Goal: Navigation & Orientation: Find specific page/section

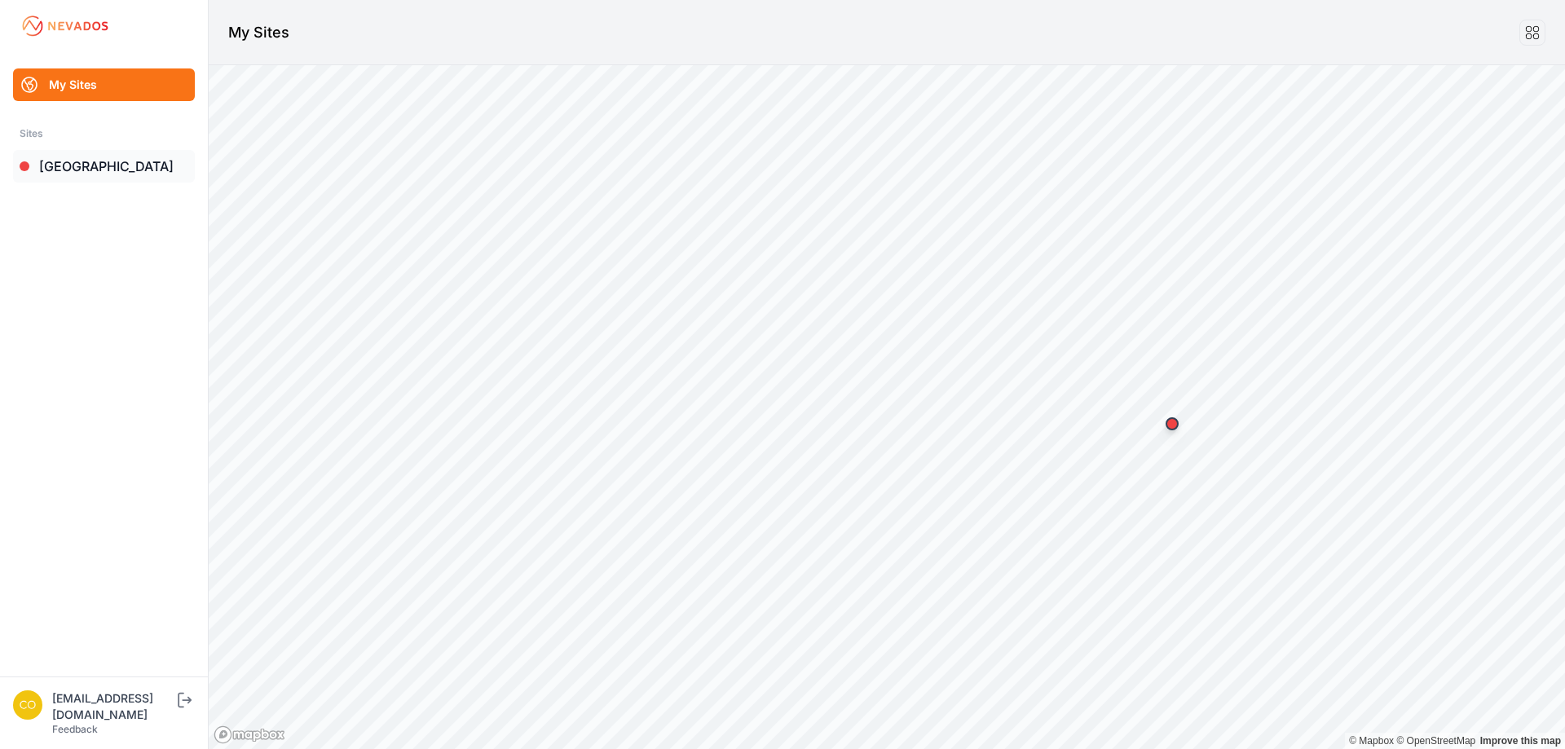
click at [102, 174] on link "[GEOGRAPHIC_DATA]" at bounding box center [104, 166] width 182 height 33
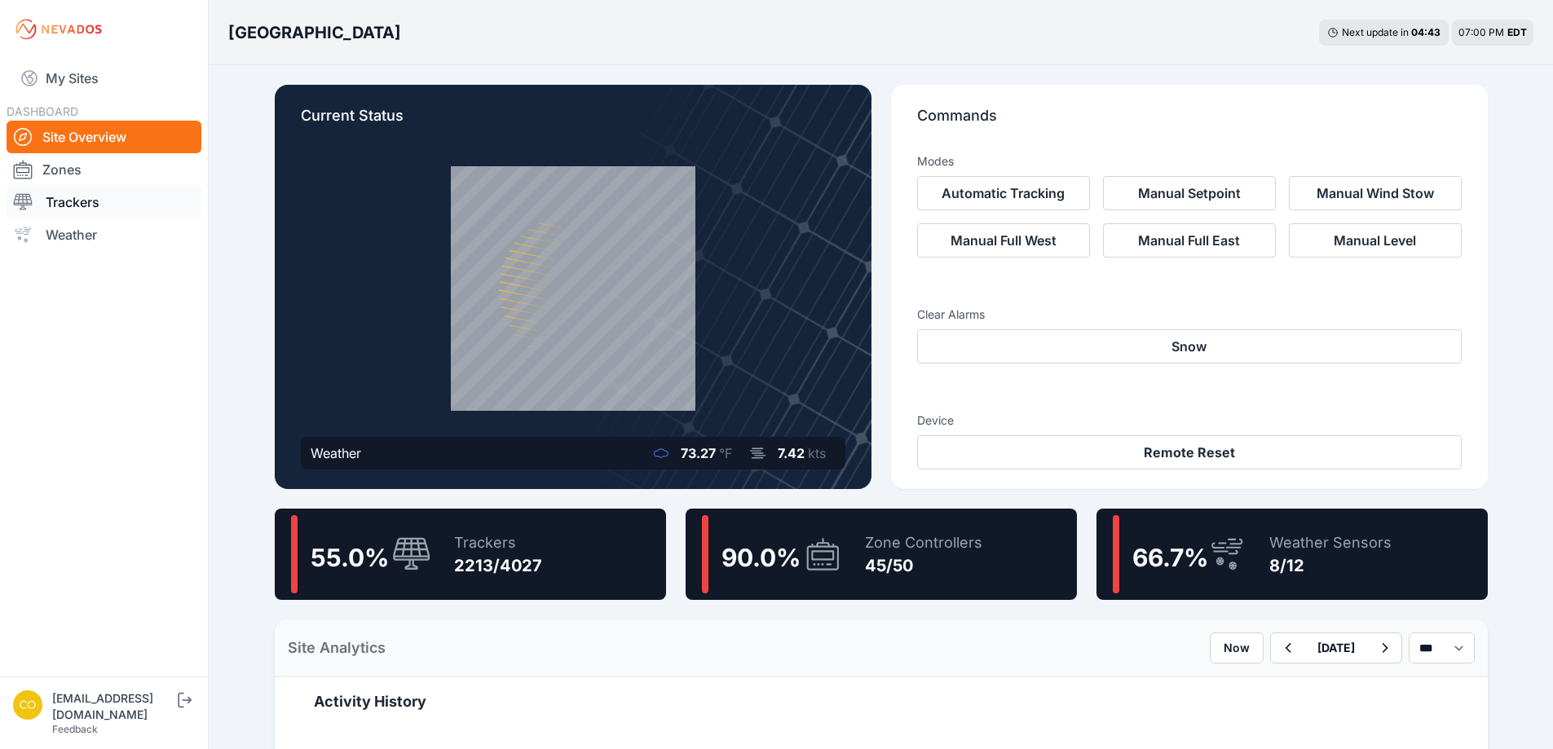
click at [77, 199] on link "Trackers" at bounding box center [104, 202] width 195 height 33
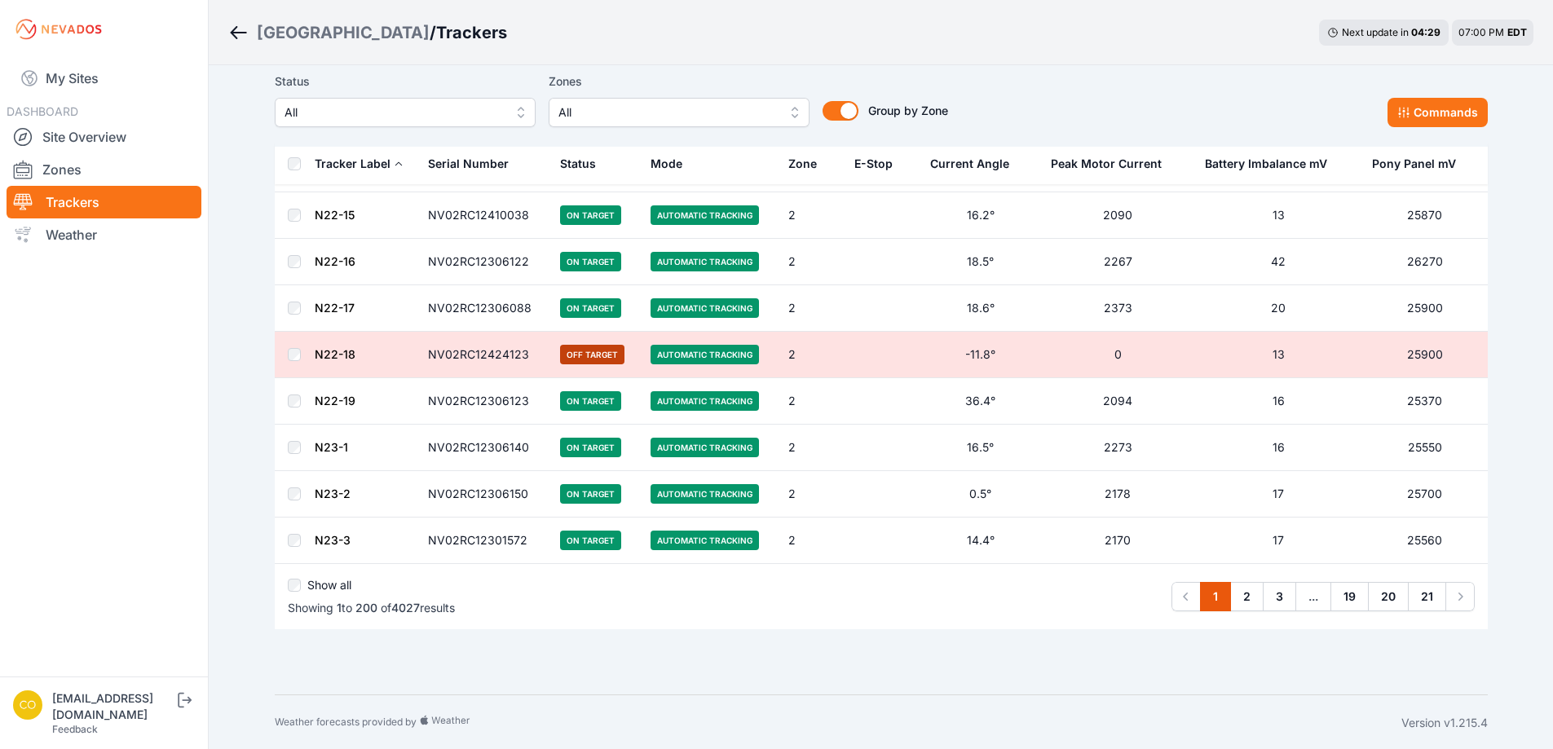
scroll to position [8996, 0]
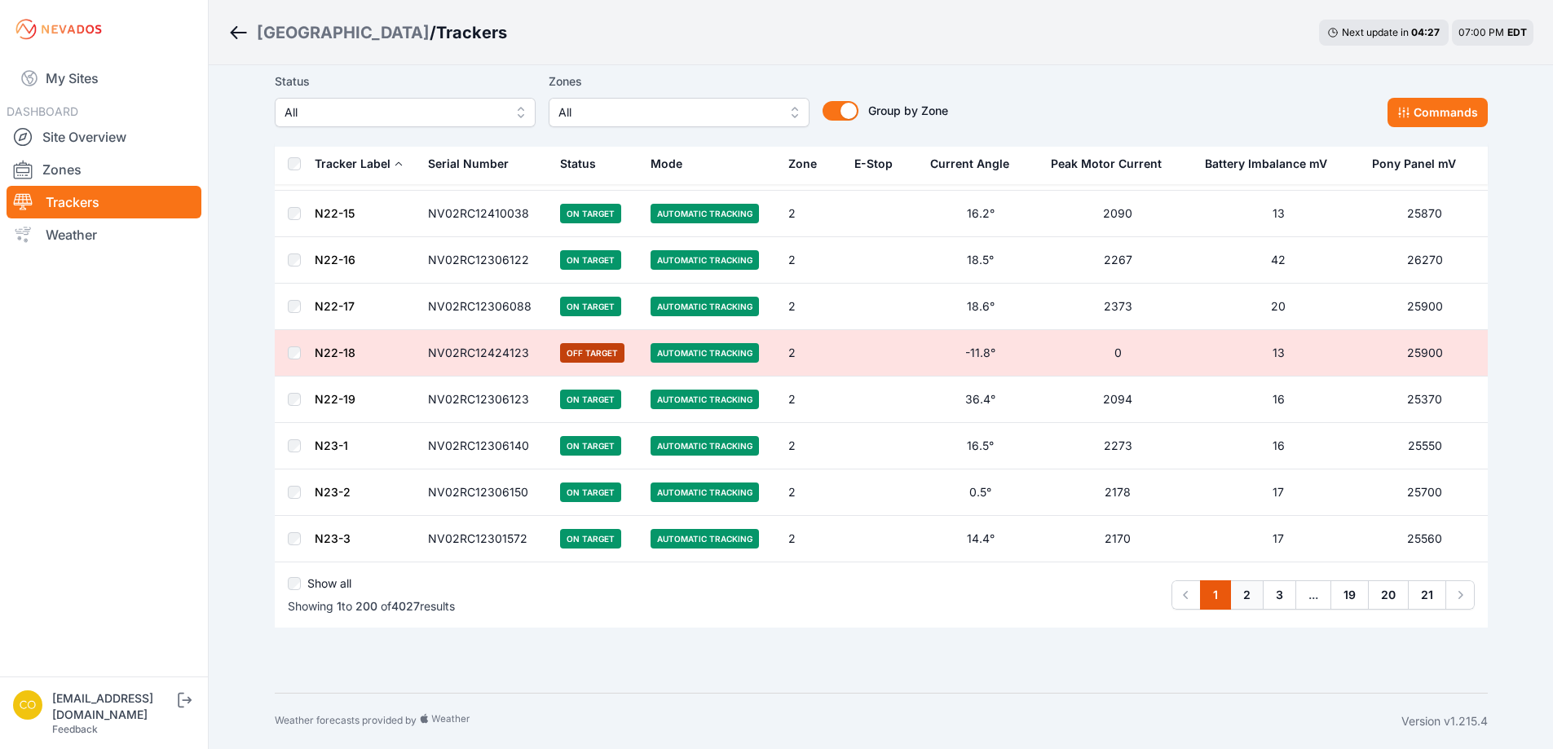
click at [1250, 599] on link "2" at bounding box center [1246, 594] width 33 height 29
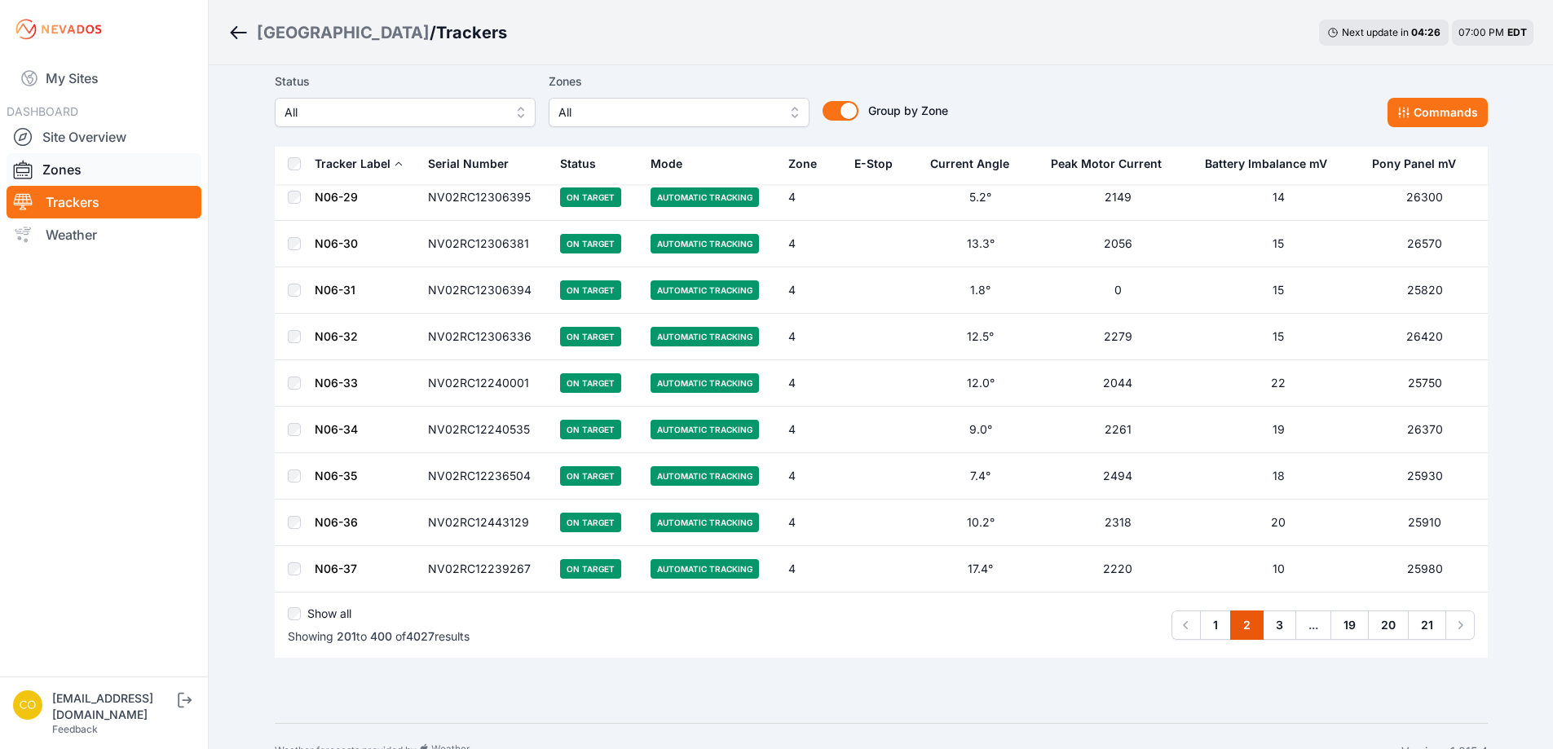
click at [81, 167] on link "Zones" at bounding box center [104, 169] width 195 height 33
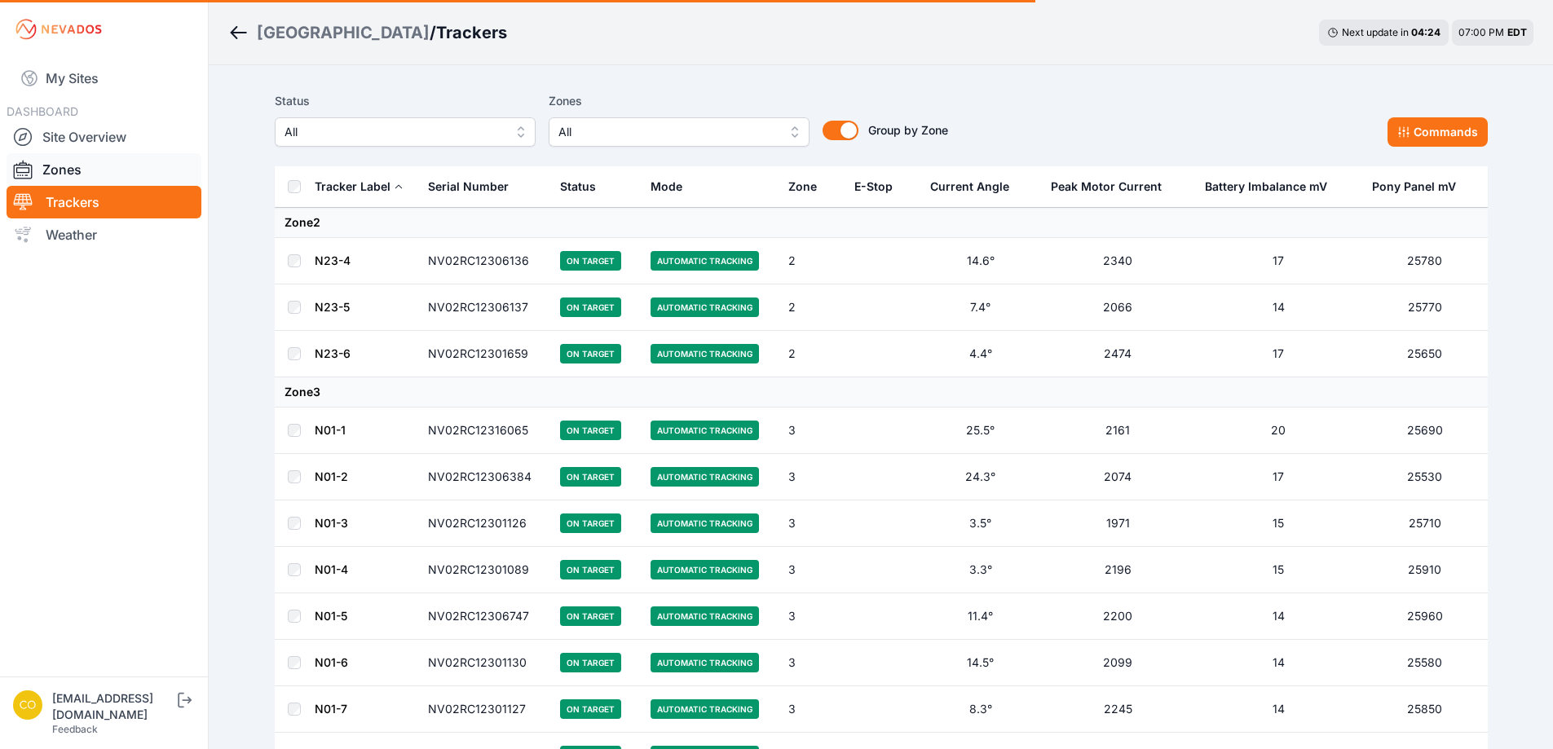
click at [55, 169] on link "Zones" at bounding box center [104, 169] width 195 height 33
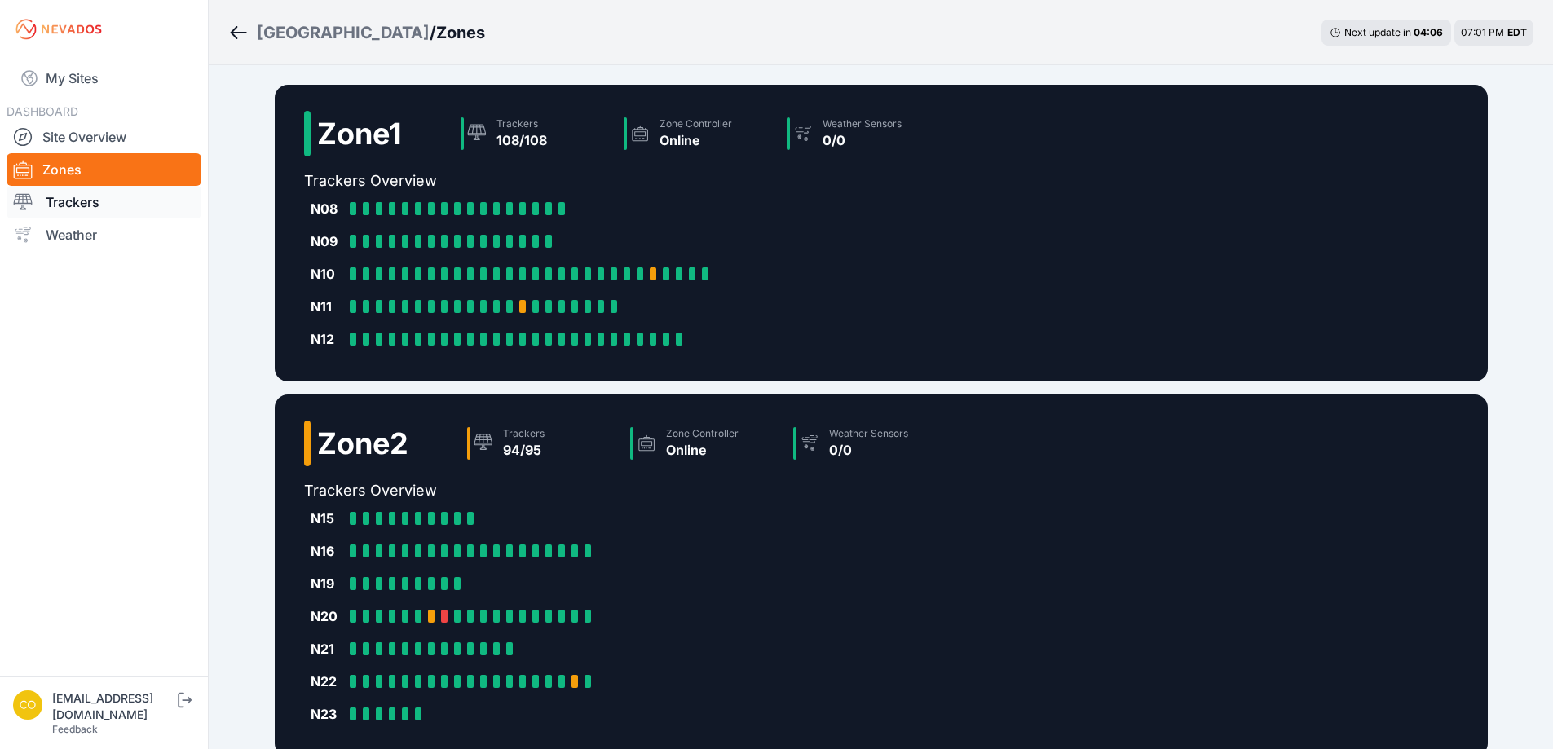
click at [83, 208] on link "Trackers" at bounding box center [104, 202] width 195 height 33
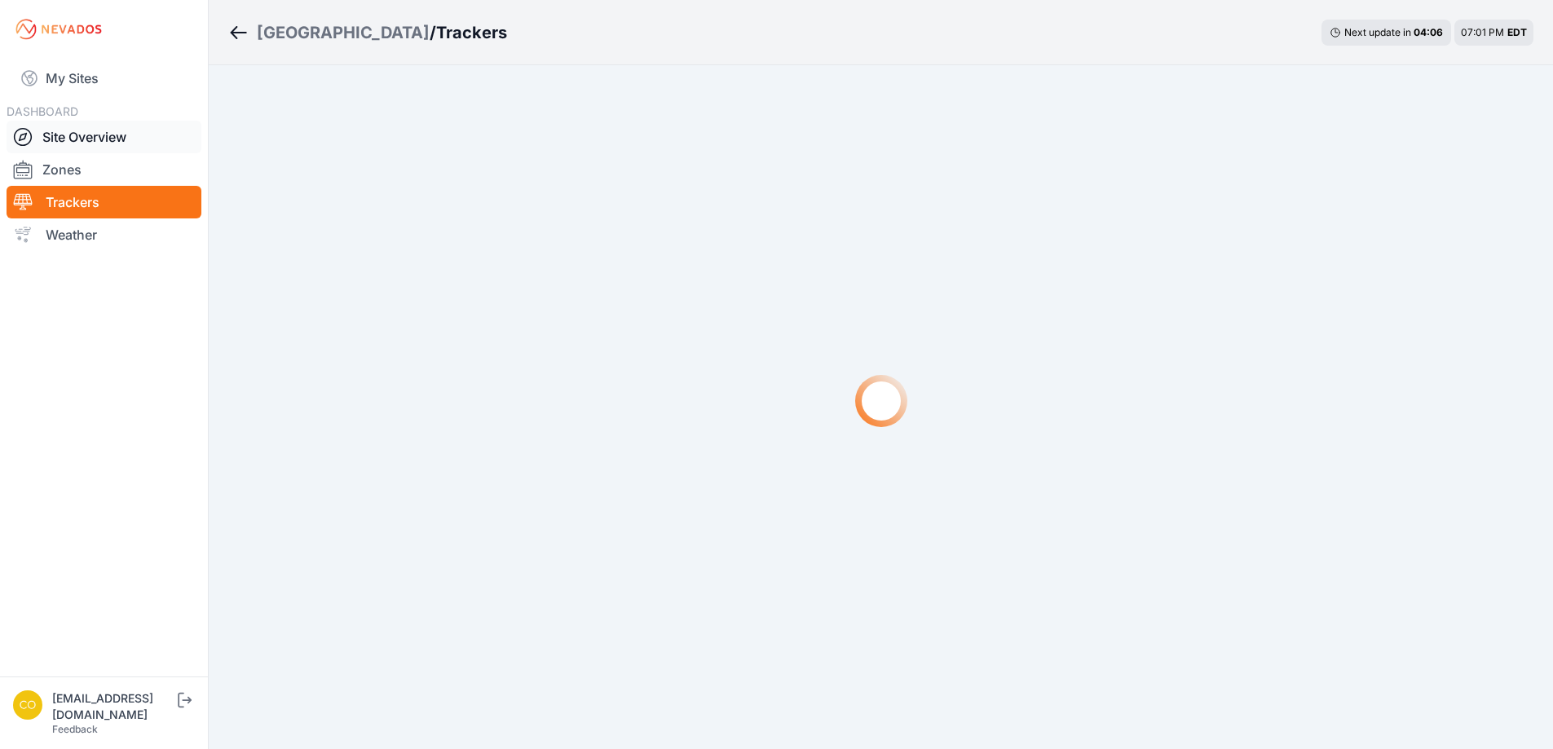
click at [84, 133] on link "Site Overview" at bounding box center [104, 137] width 195 height 33
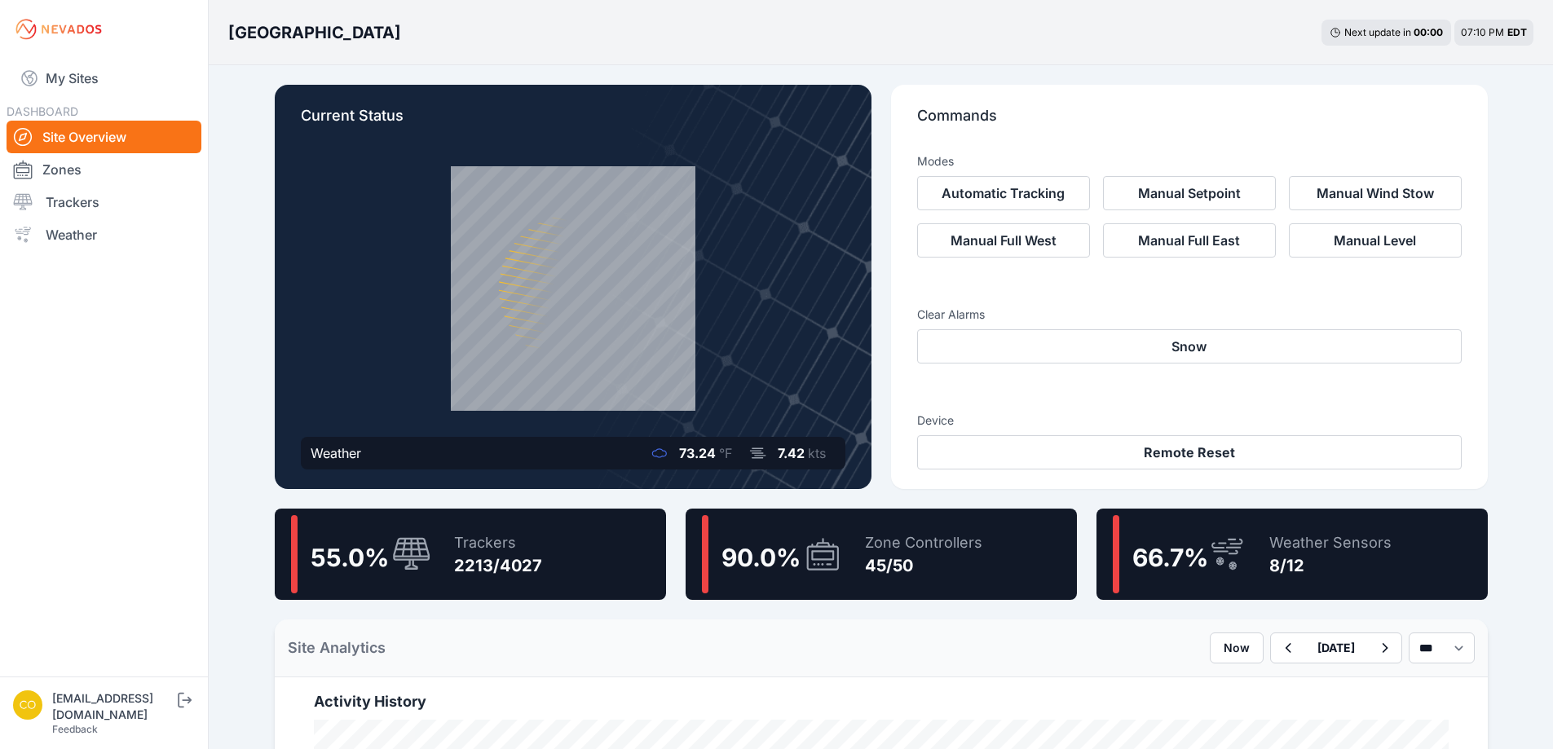
click at [835, 558] on icon at bounding box center [822, 553] width 39 height 37
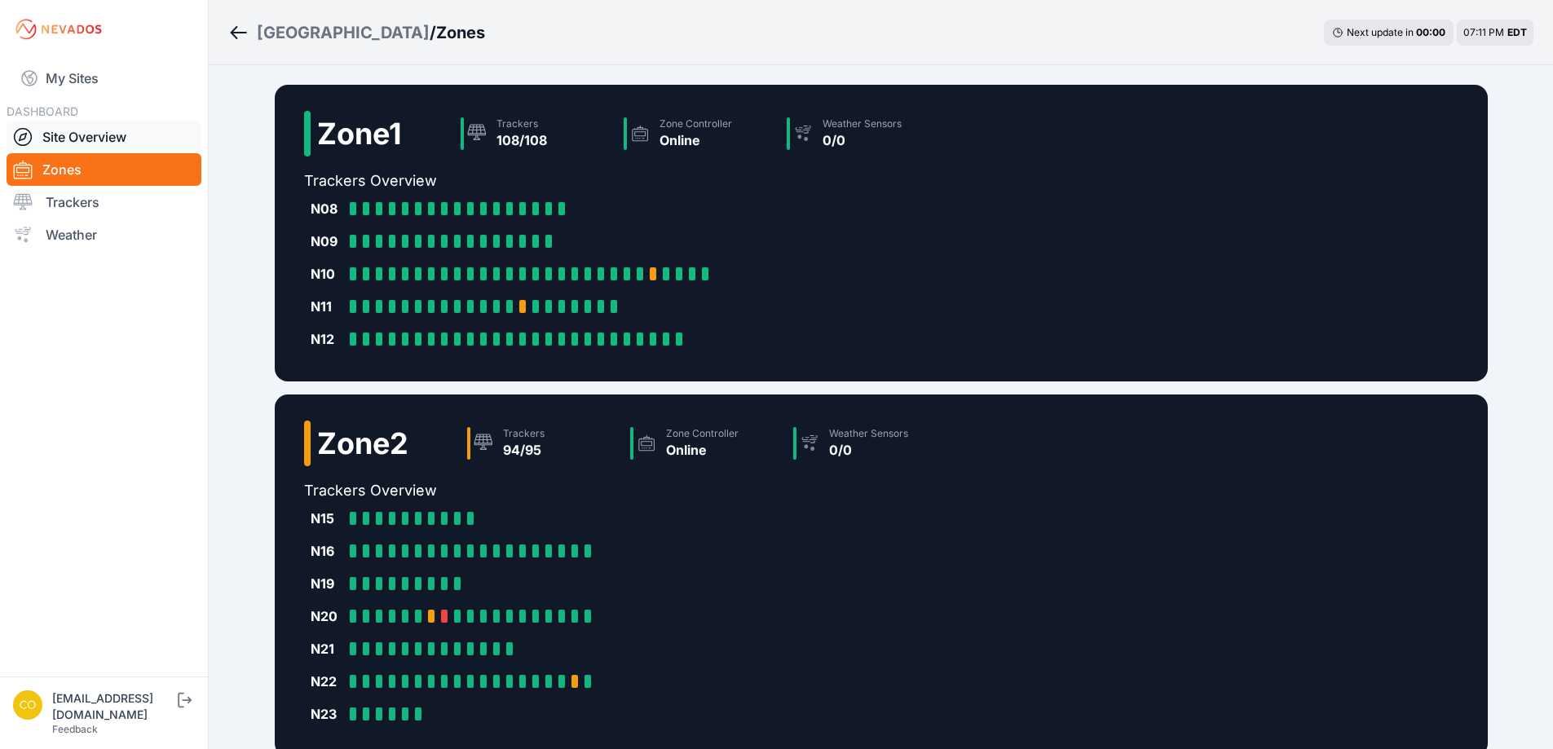
click at [86, 138] on link "Site Overview" at bounding box center [104, 137] width 195 height 33
